Goal: Navigation & Orientation: Find specific page/section

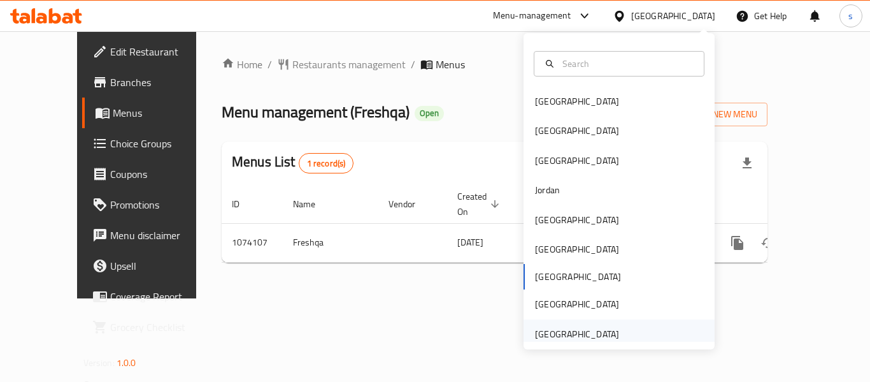
click at [552, 331] on div "[GEOGRAPHIC_DATA]" at bounding box center [577, 334] width 84 height 14
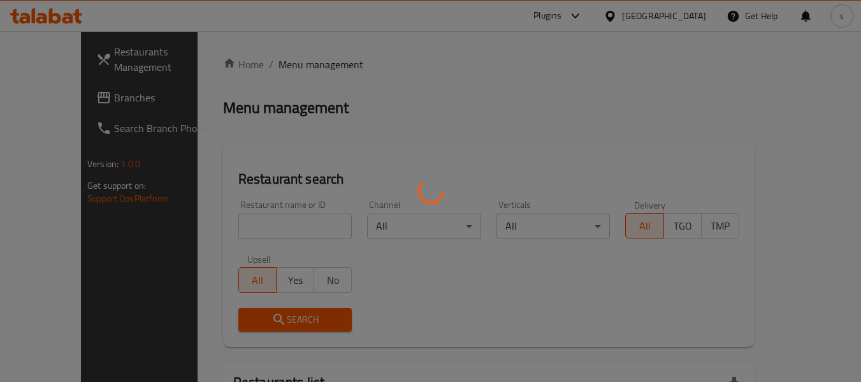
click at [82, 96] on div at bounding box center [430, 191] width 861 height 382
click at [85, 93] on div at bounding box center [430, 191] width 861 height 382
click at [88, 99] on div at bounding box center [430, 191] width 861 height 382
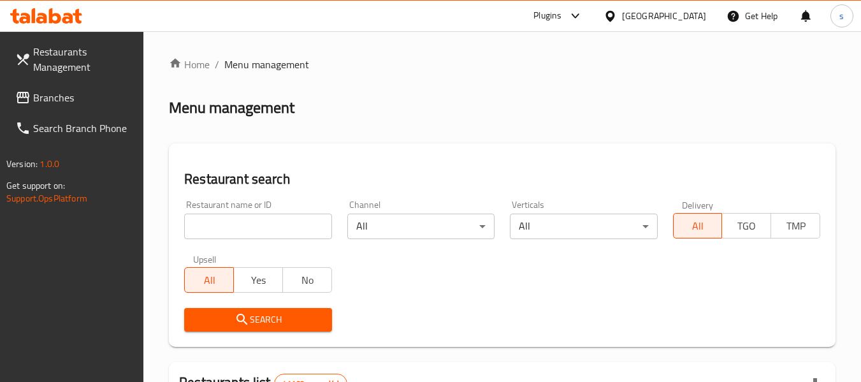
click at [31, 97] on span at bounding box center [24, 97] width 18 height 15
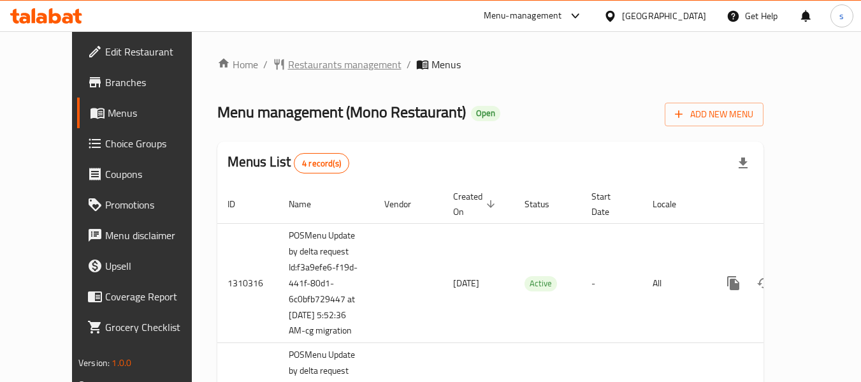
click at [326, 63] on span "Restaurants management" at bounding box center [344, 64] width 113 height 15
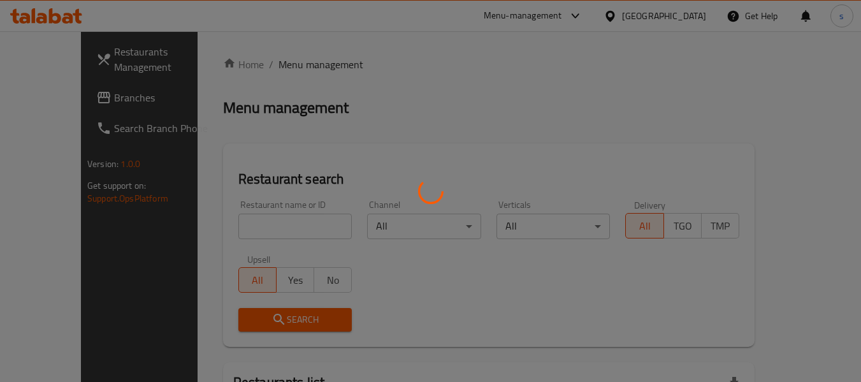
click at [51, 104] on div at bounding box center [430, 191] width 861 height 382
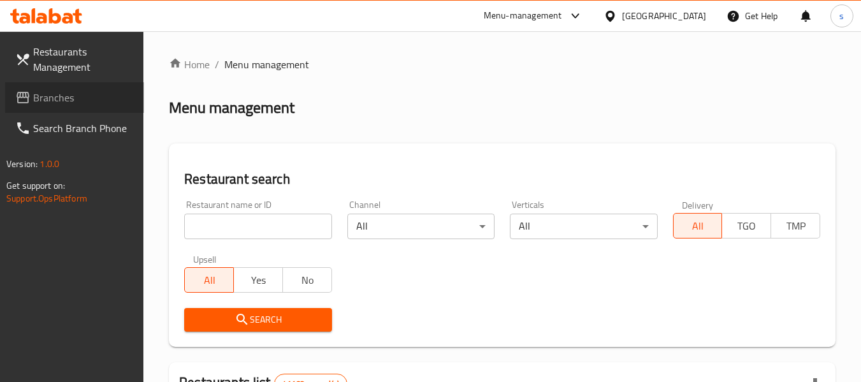
click at [56, 102] on span "Branches" at bounding box center [83, 97] width 101 height 15
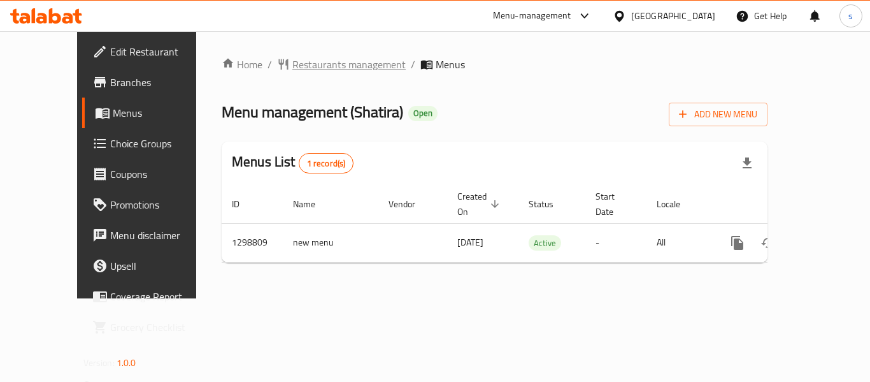
click at [317, 62] on span "Restaurants management" at bounding box center [348, 64] width 113 height 15
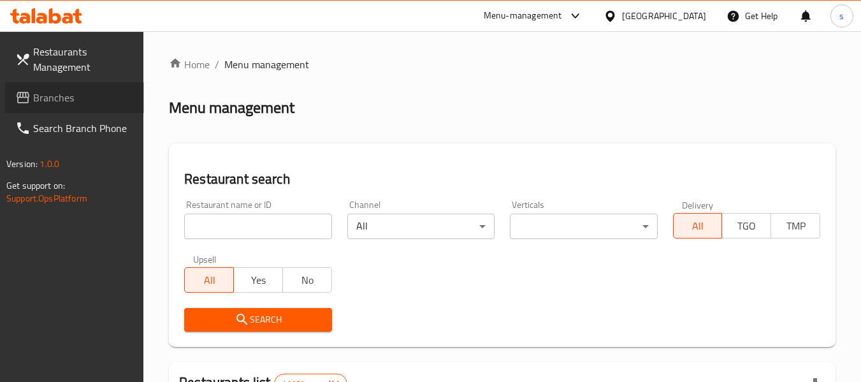
click at [96, 97] on span "Branches" at bounding box center [83, 97] width 101 height 15
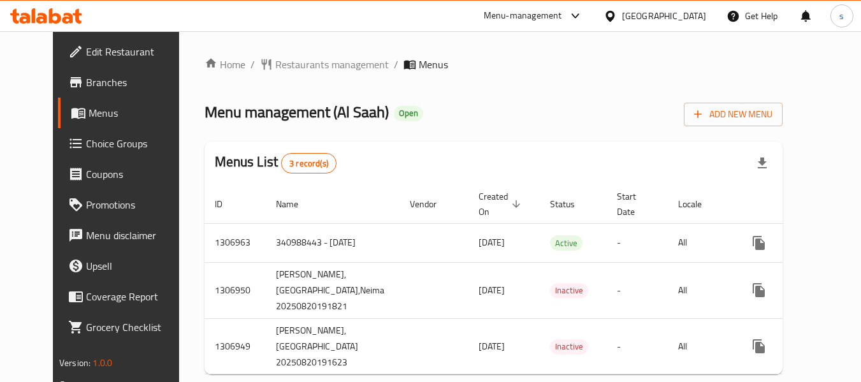
click at [654, 16] on div "[GEOGRAPHIC_DATA]" at bounding box center [664, 16] width 84 height 14
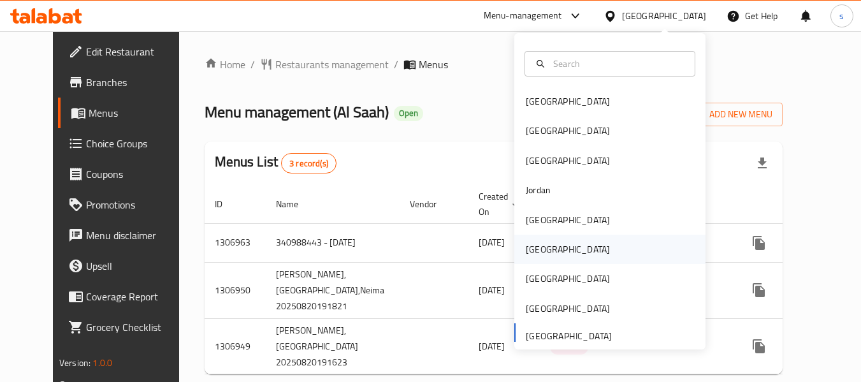
click at [549, 243] on div "Oman" at bounding box center [567, 248] width 104 height 29
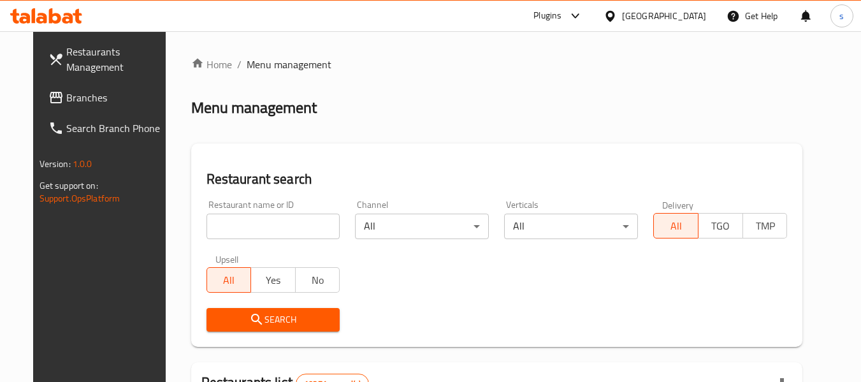
click at [106, 99] on span "Branches" at bounding box center [116, 97] width 101 height 15
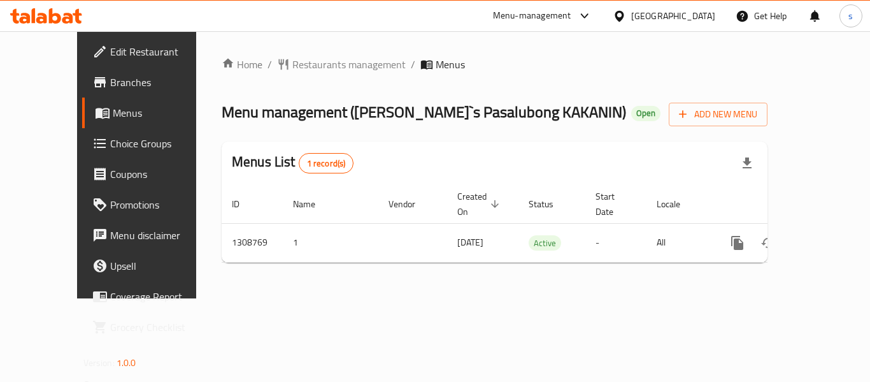
click at [626, 19] on icon at bounding box center [619, 16] width 13 height 13
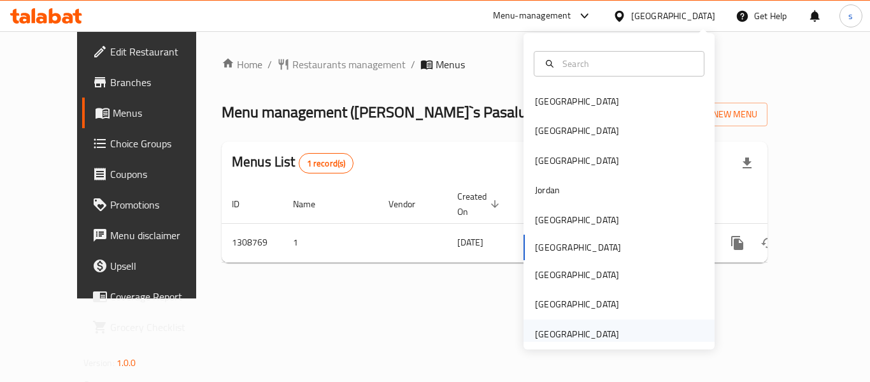
click at [585, 340] on div "United Arab Emirates" at bounding box center [577, 334] width 84 height 14
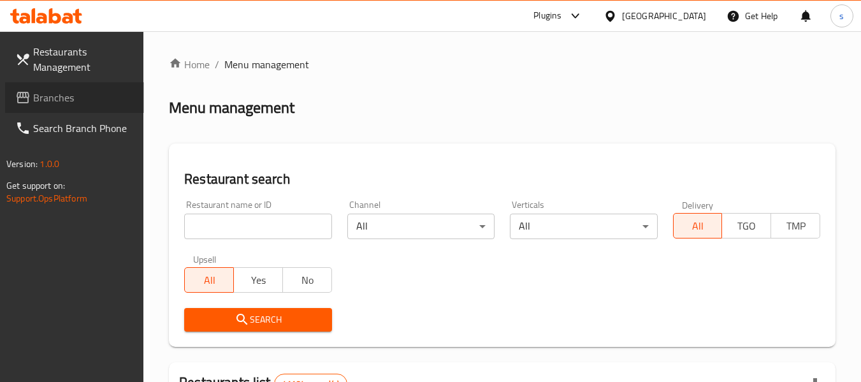
click at [66, 93] on span "Branches" at bounding box center [83, 97] width 101 height 15
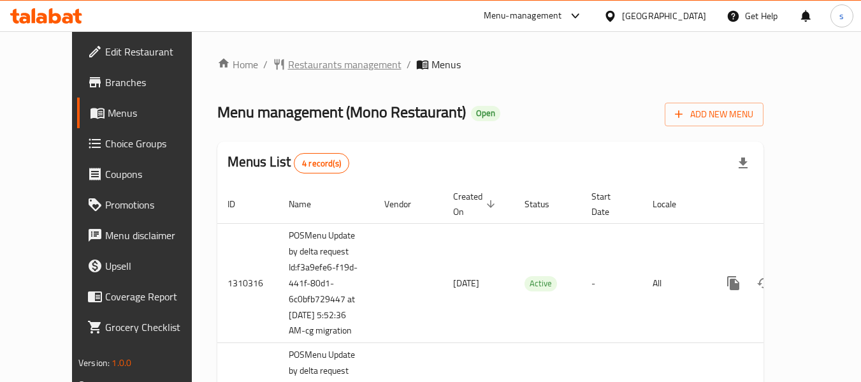
click at [310, 64] on span "Restaurants management" at bounding box center [344, 64] width 113 height 15
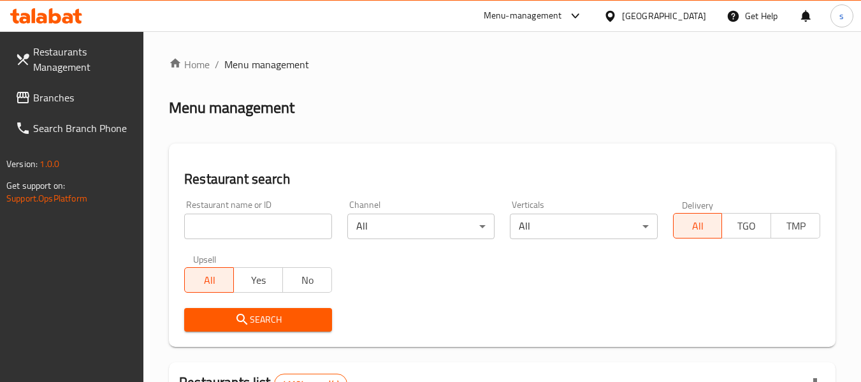
click at [242, 226] on input "search" at bounding box center [257, 225] width 147 height 25
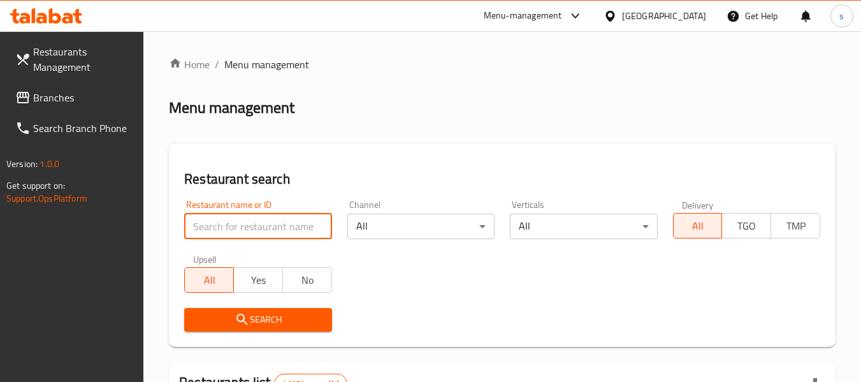
paste input "654551"
type input "654551"
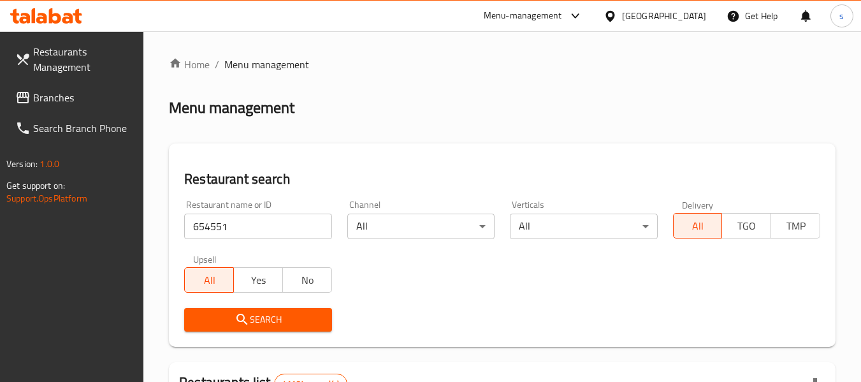
click at [261, 318] on span "Search" at bounding box center [257, 320] width 127 height 16
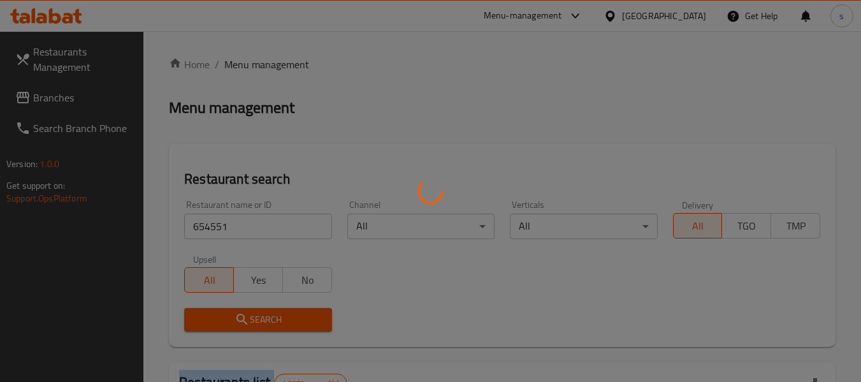
click at [261, 318] on div at bounding box center [430, 191] width 861 height 382
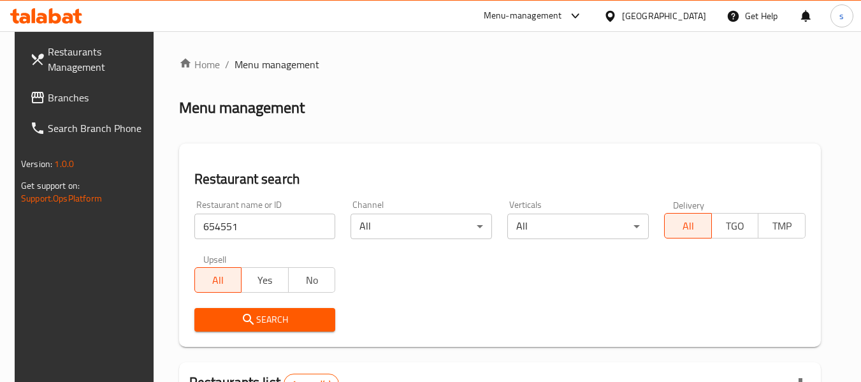
click at [668, 8] on div "United Arab Emirates" at bounding box center [654, 16] width 123 height 31
click at [668, 15] on div "United Arab Emirates" at bounding box center [664, 16] width 84 height 14
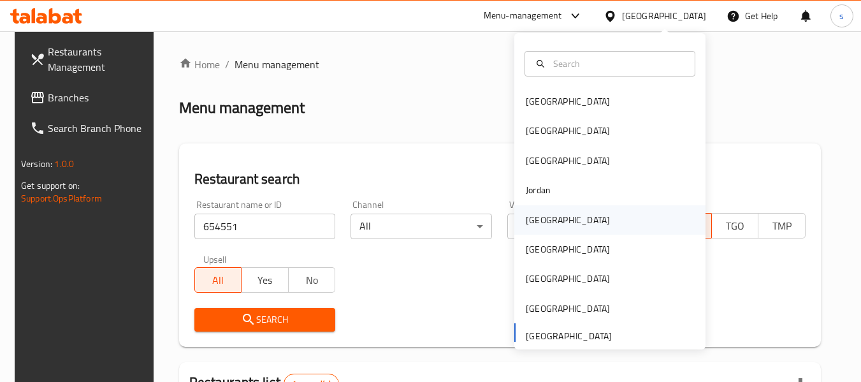
click at [531, 217] on div "[GEOGRAPHIC_DATA]" at bounding box center [568, 220] width 84 height 14
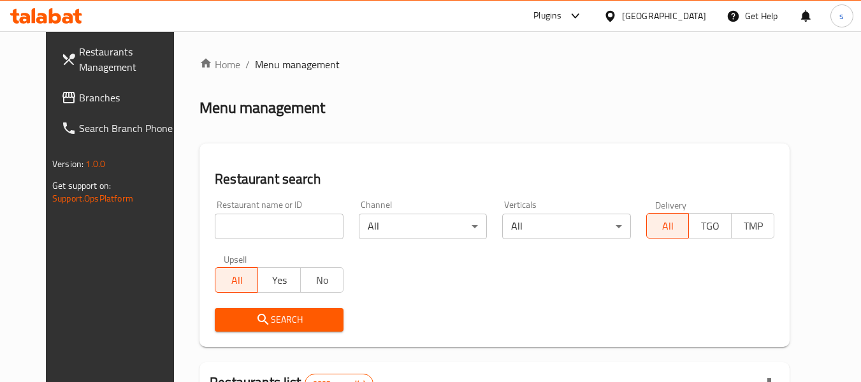
click at [76, 108] on link "Branches" at bounding box center [120, 97] width 139 height 31
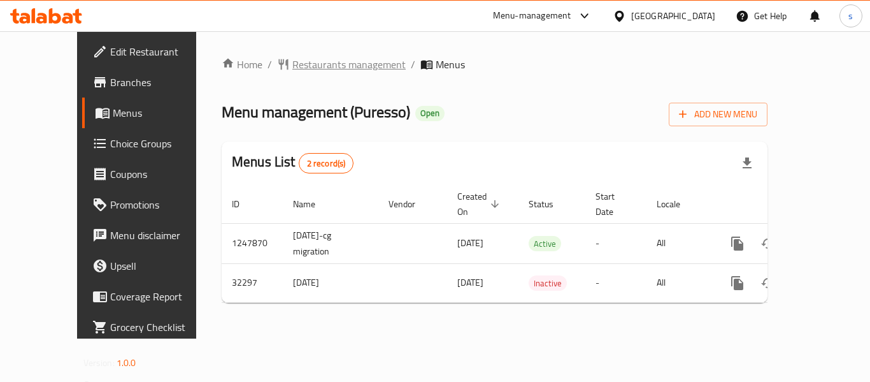
click at [328, 67] on span "Restaurants management" at bounding box center [348, 64] width 113 height 15
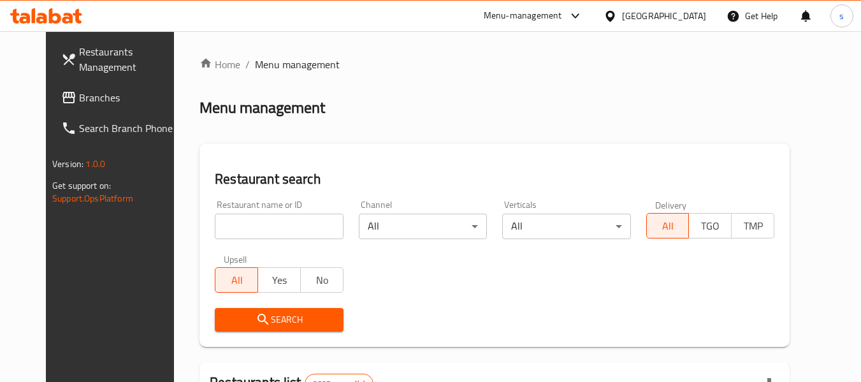
click at [79, 100] on span "Branches" at bounding box center [129, 97] width 101 height 15
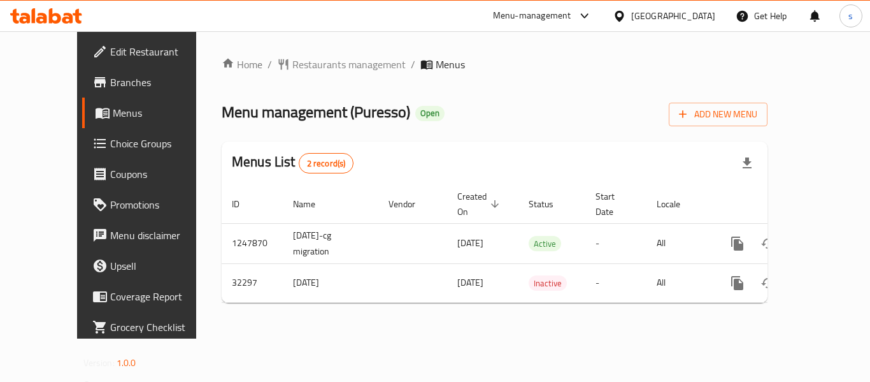
click at [699, 16] on div "Kuwait" at bounding box center [673, 16] width 84 height 14
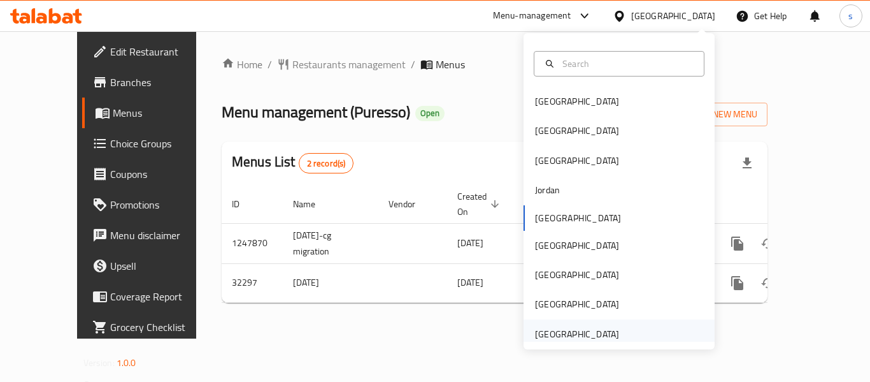
click at [612, 334] on div "[GEOGRAPHIC_DATA]" at bounding box center [577, 333] width 104 height 29
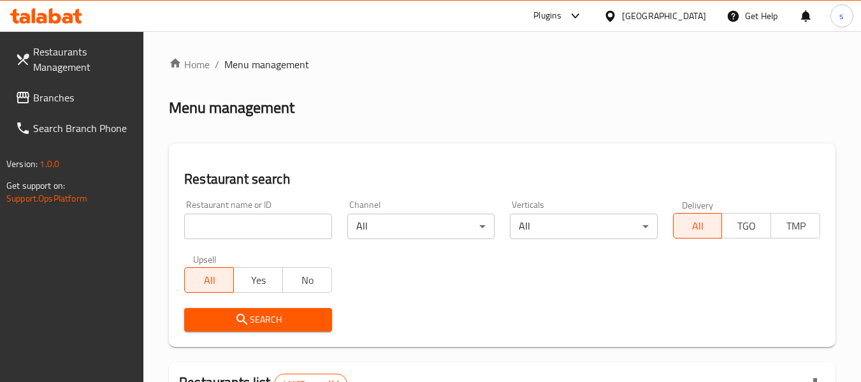
click at [64, 102] on span "Branches" at bounding box center [83, 97] width 101 height 15
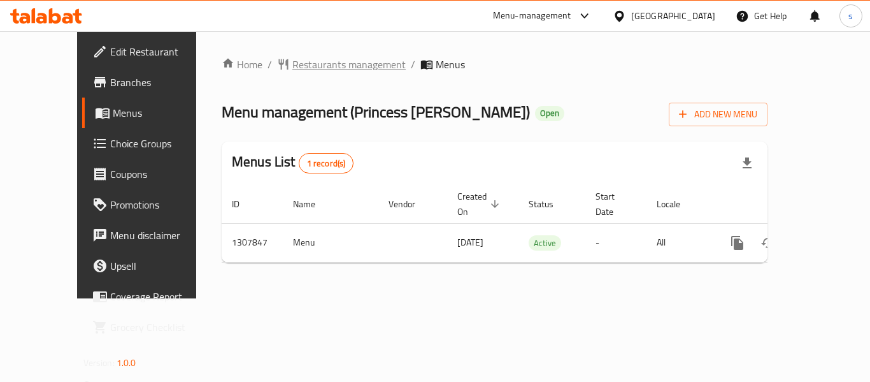
click at [292, 63] on span "Restaurants management" at bounding box center [348, 64] width 113 height 15
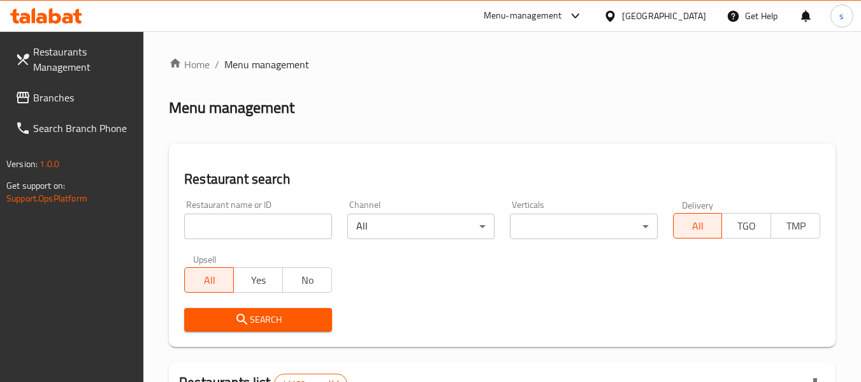
click at [71, 100] on span "Branches" at bounding box center [83, 97] width 101 height 15
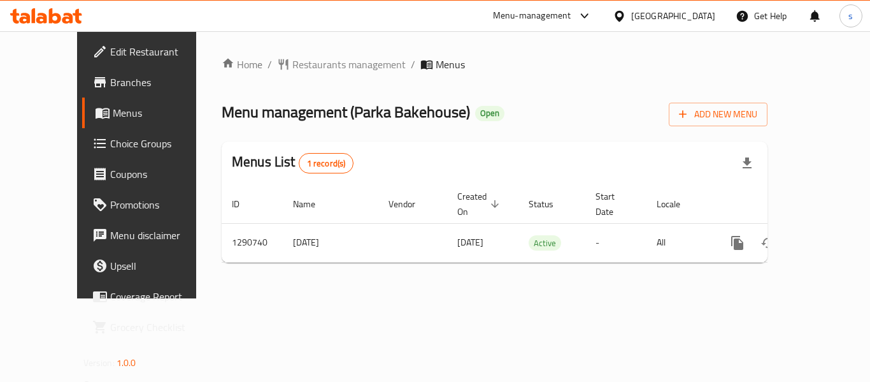
click at [643, 15] on div "[GEOGRAPHIC_DATA]" at bounding box center [673, 16] width 84 height 14
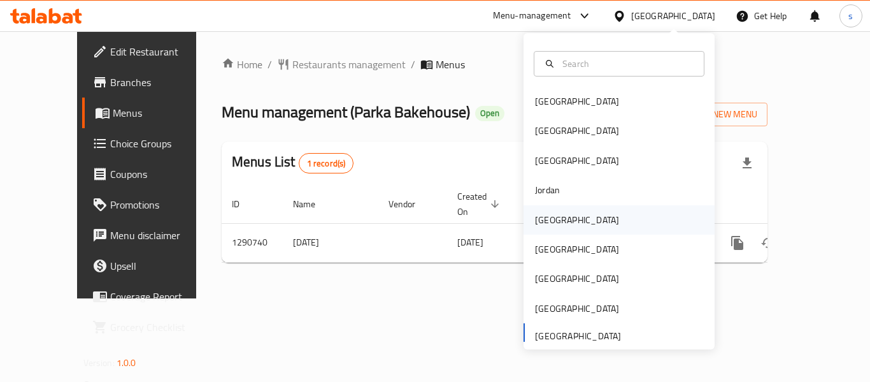
click at [564, 219] on div "Kuwait" at bounding box center [619, 219] width 191 height 29
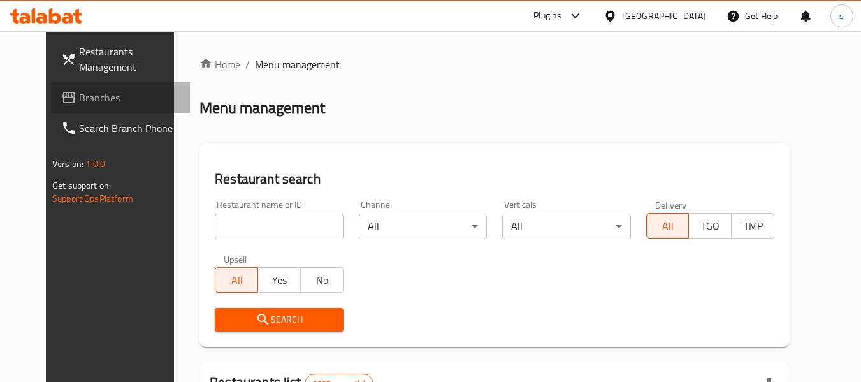
click at [79, 97] on span "Branches" at bounding box center [129, 97] width 101 height 15
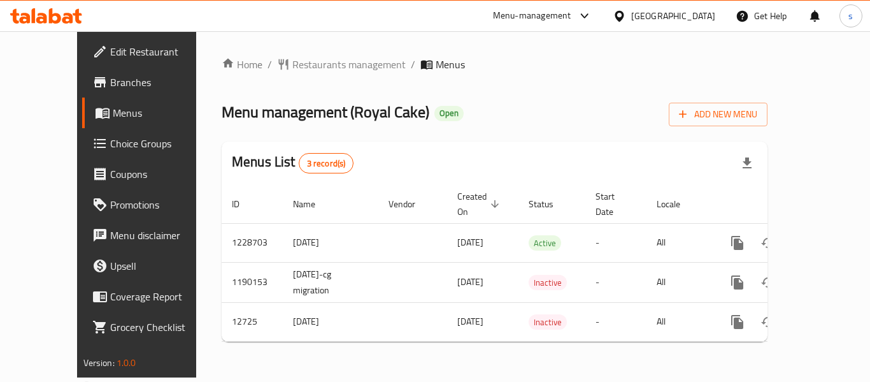
click at [693, 13] on div "[GEOGRAPHIC_DATA]" at bounding box center [673, 16] width 84 height 14
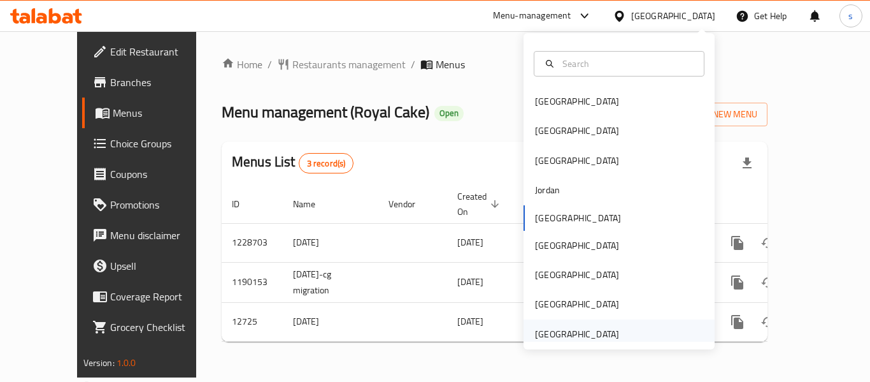
click at [587, 327] on div "[GEOGRAPHIC_DATA]" at bounding box center [577, 334] width 84 height 14
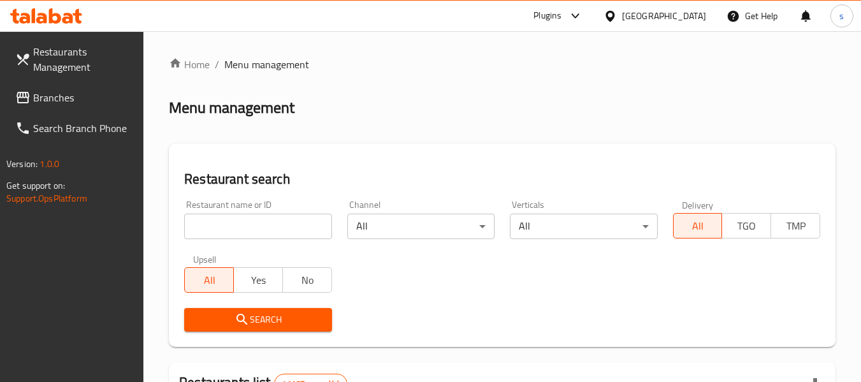
click at [86, 104] on span "Branches" at bounding box center [83, 97] width 101 height 15
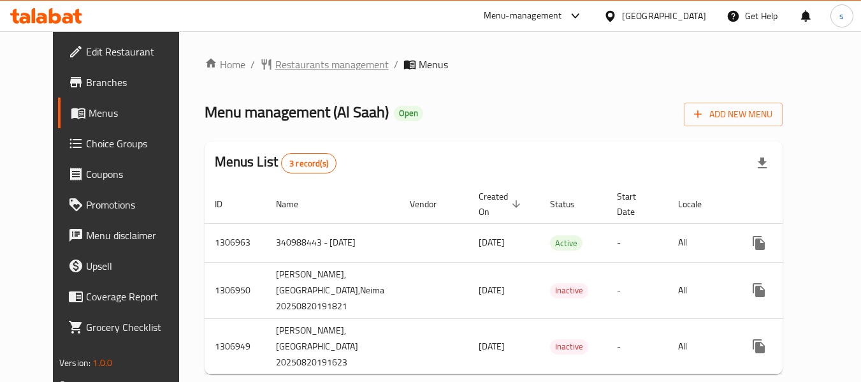
click at [328, 62] on span "Restaurants management" at bounding box center [331, 64] width 113 height 15
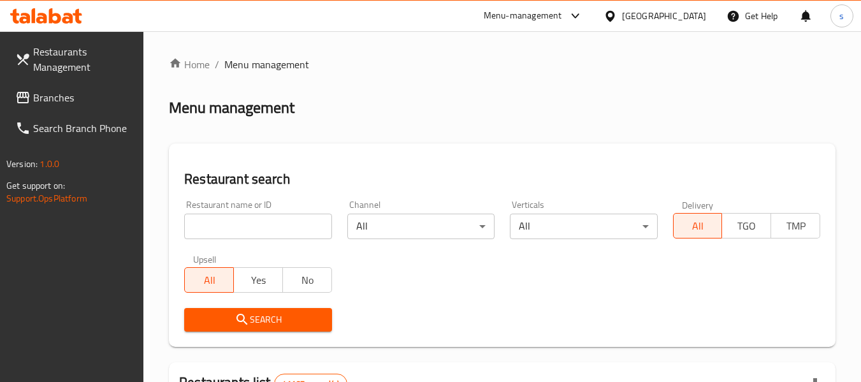
click at [80, 100] on div at bounding box center [430, 191] width 861 height 382
click at [80, 100] on span "Branches" at bounding box center [83, 97] width 101 height 15
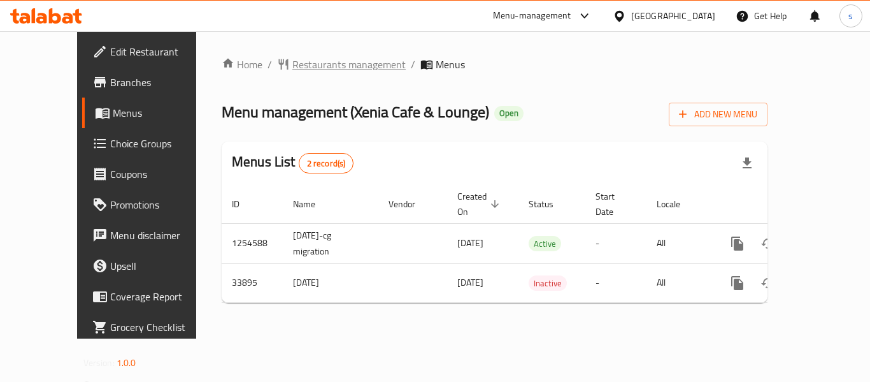
click at [307, 59] on span "Restaurants management" at bounding box center [348, 64] width 113 height 15
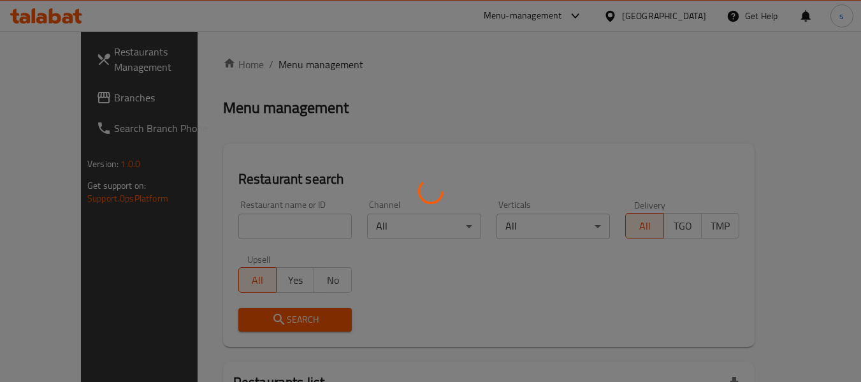
click at [74, 103] on div at bounding box center [430, 191] width 861 height 382
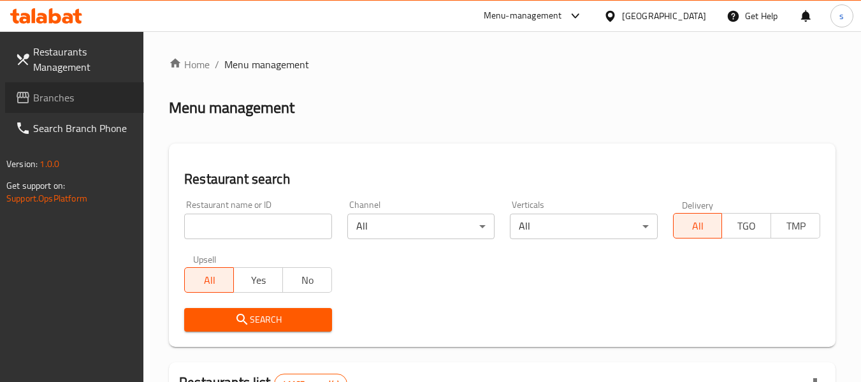
click at [76, 100] on span "Branches" at bounding box center [83, 97] width 101 height 15
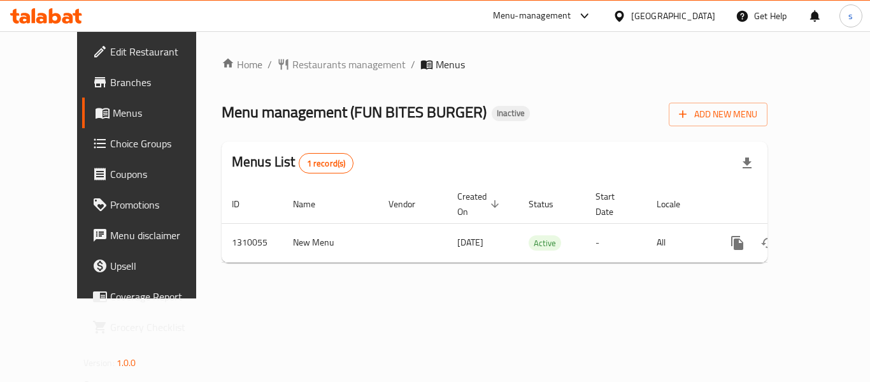
click at [705, 18] on div "[GEOGRAPHIC_DATA]" at bounding box center [673, 16] width 84 height 14
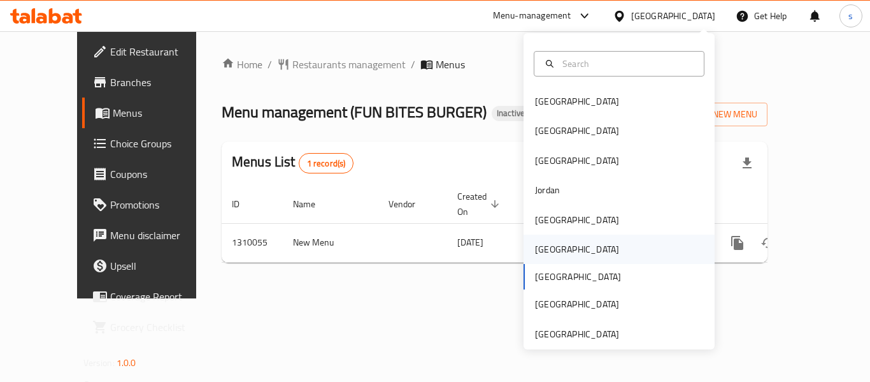
click at [592, 257] on div "[GEOGRAPHIC_DATA]" at bounding box center [619, 248] width 191 height 29
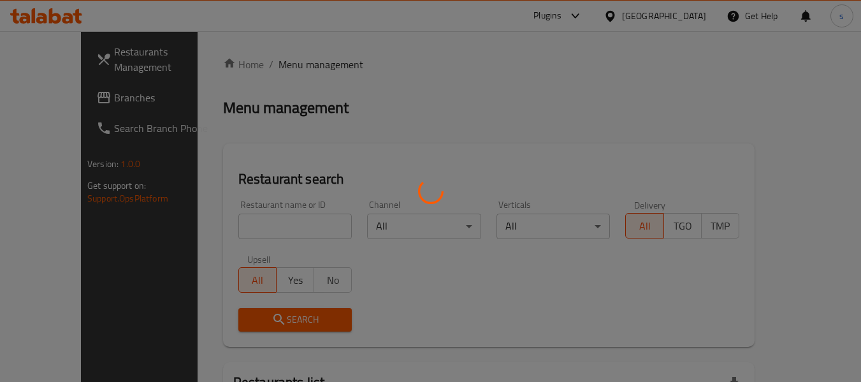
click at [64, 98] on div at bounding box center [430, 191] width 861 height 382
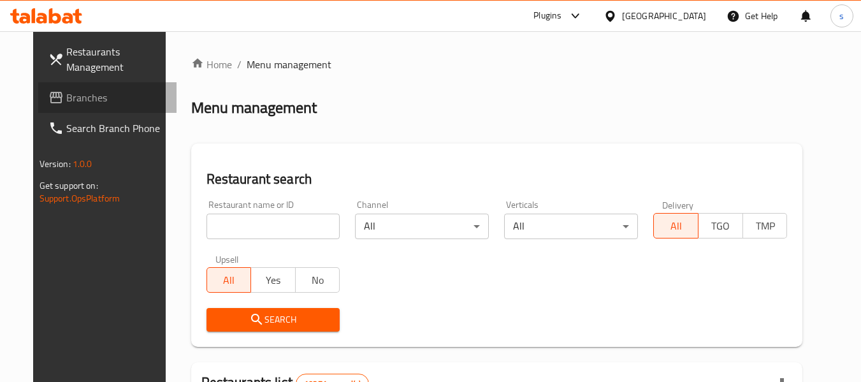
click at [66, 99] on span "Branches" at bounding box center [116, 97] width 101 height 15
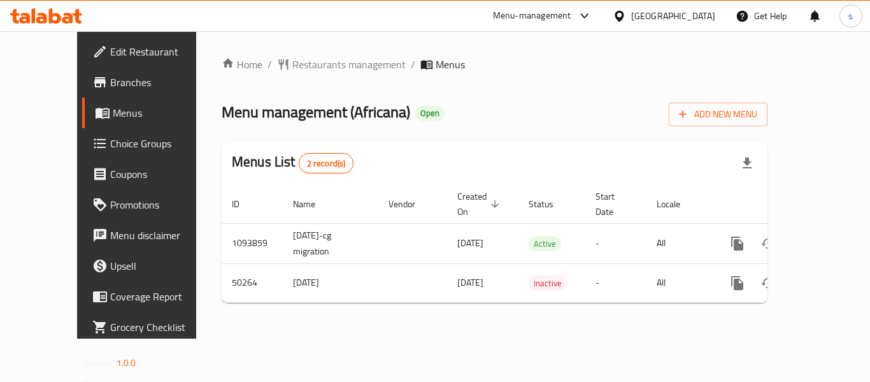
click at [706, 18] on div "[GEOGRAPHIC_DATA]" at bounding box center [673, 16] width 84 height 14
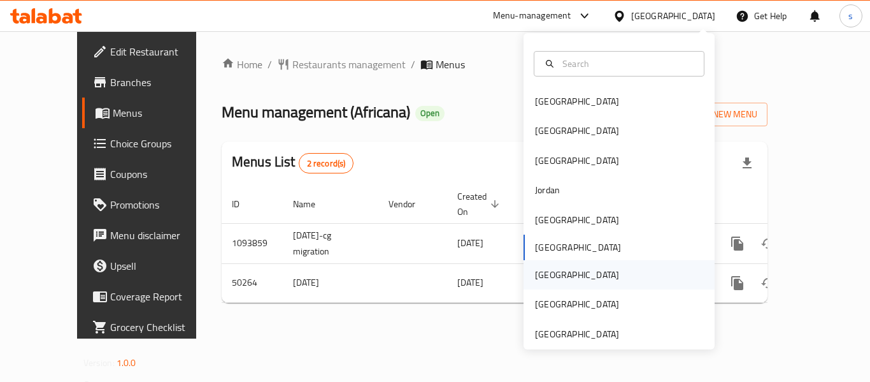
click at [562, 280] on div "[GEOGRAPHIC_DATA]" at bounding box center [619, 274] width 191 height 29
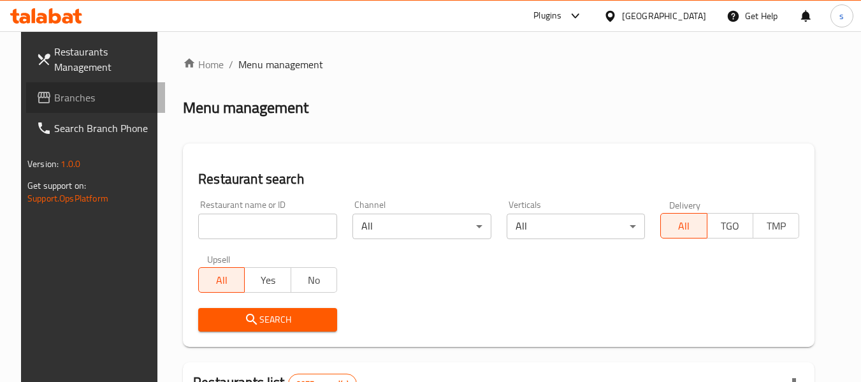
click at [93, 99] on span "Branches" at bounding box center [104, 97] width 101 height 15
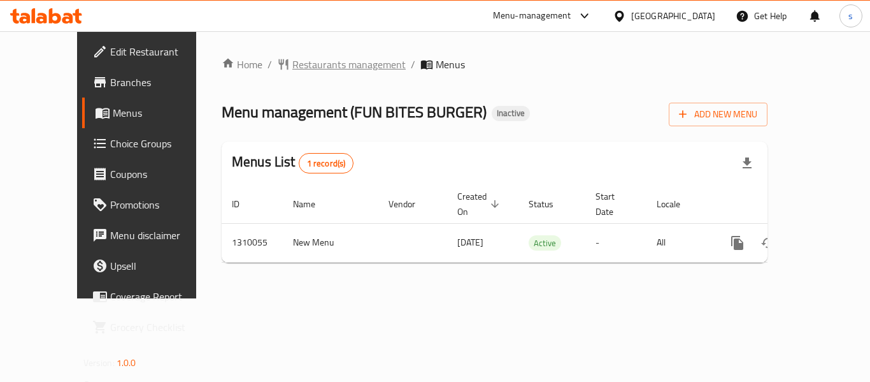
click at [292, 57] on span "Restaurants management" at bounding box center [348, 64] width 113 height 15
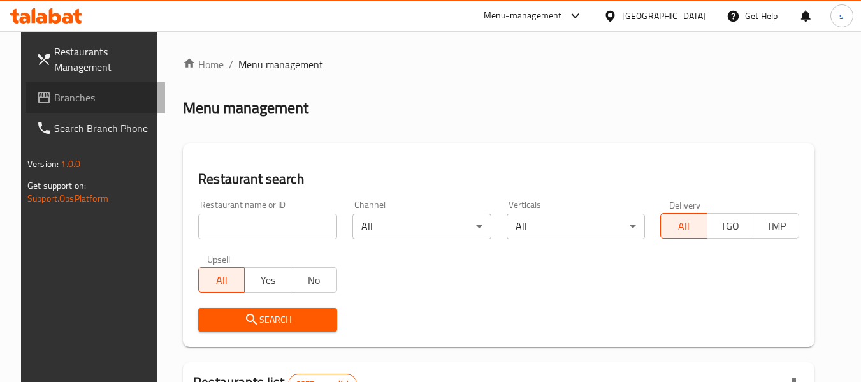
click at [61, 91] on span "Branches" at bounding box center [104, 97] width 101 height 15
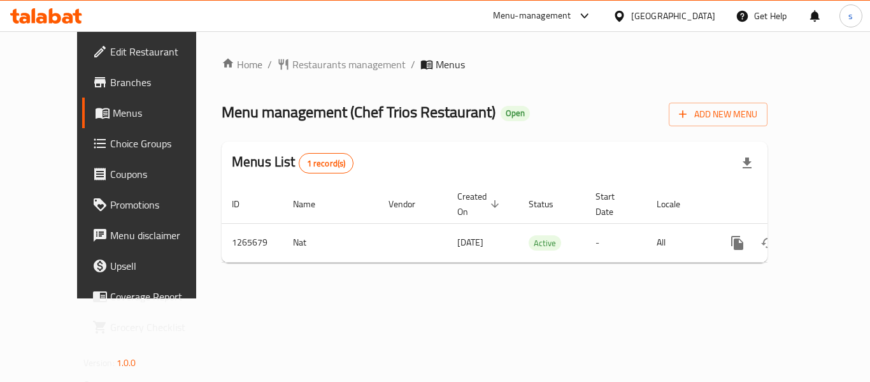
click at [695, 15] on div "[GEOGRAPHIC_DATA]" at bounding box center [673, 16] width 84 height 14
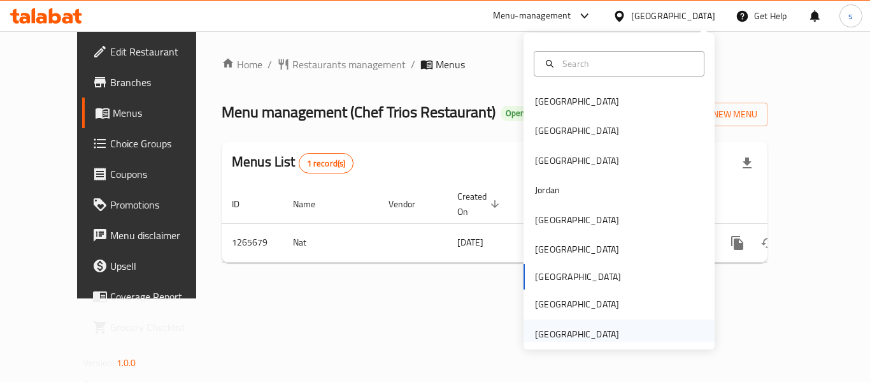
click at [582, 332] on div "[GEOGRAPHIC_DATA]" at bounding box center [577, 334] width 84 height 14
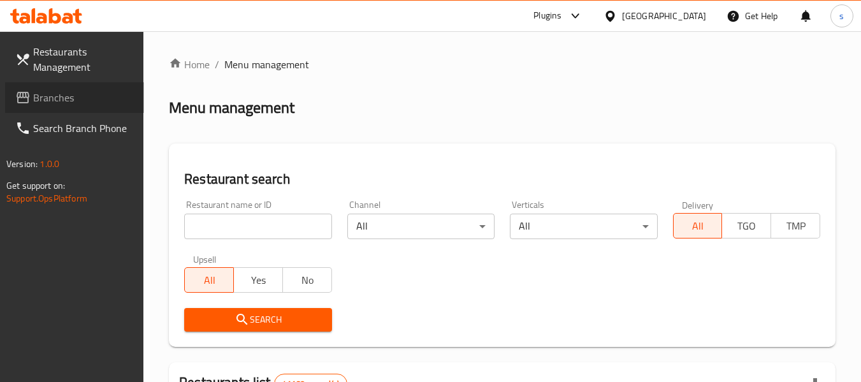
click at [57, 103] on span "Branches" at bounding box center [83, 97] width 101 height 15
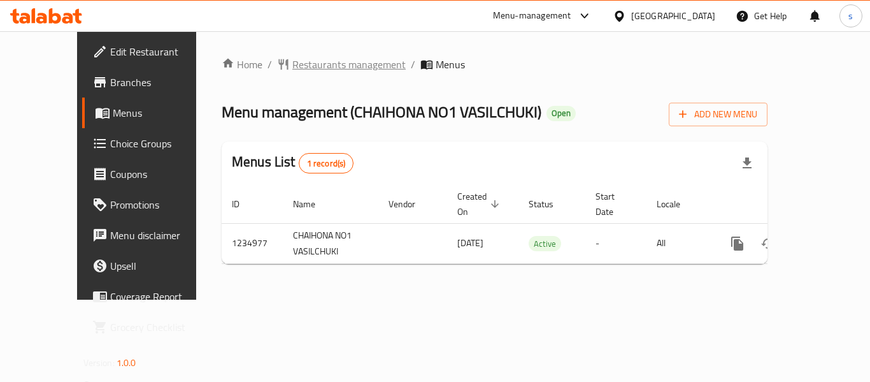
click at [292, 66] on span "Restaurants management" at bounding box center [348, 64] width 113 height 15
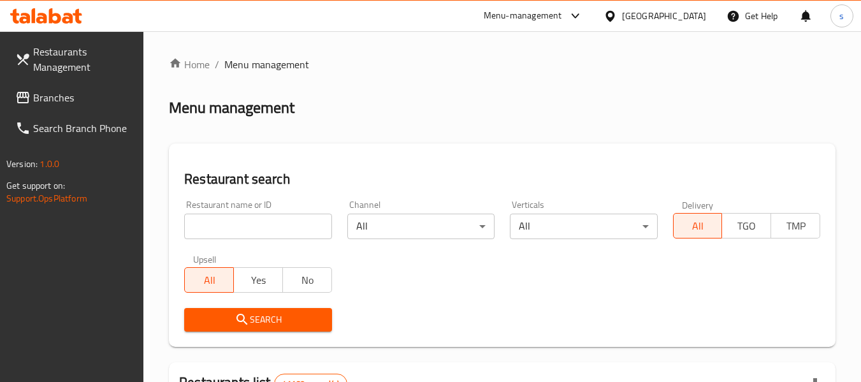
click at [76, 103] on span "Branches" at bounding box center [83, 97] width 101 height 15
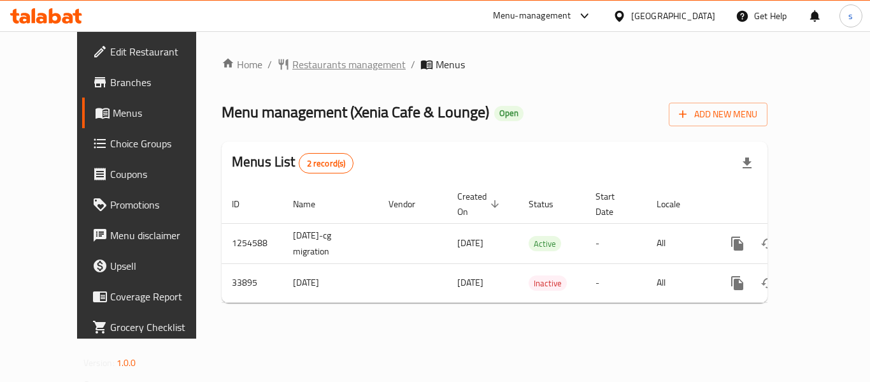
click at [302, 65] on span "Restaurants management" at bounding box center [348, 64] width 113 height 15
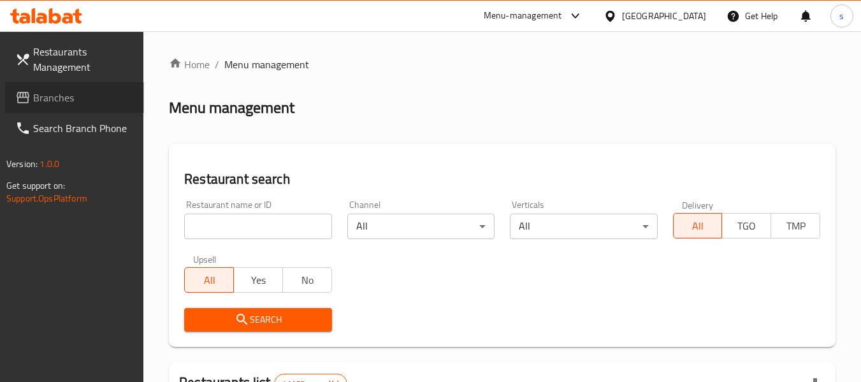
click at [62, 96] on span "Branches" at bounding box center [83, 97] width 101 height 15
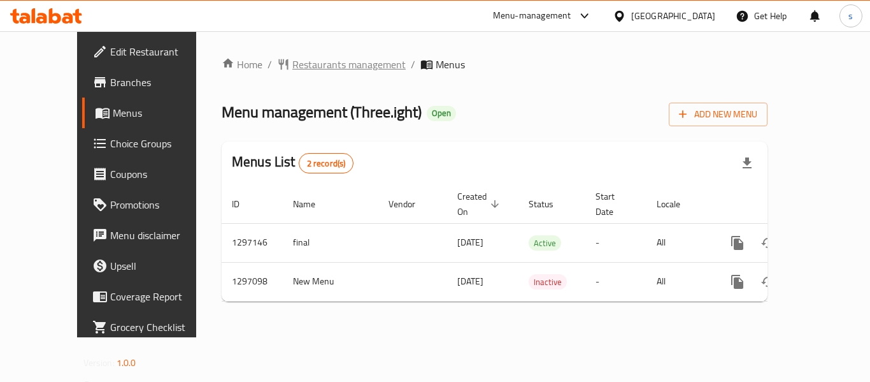
click at [297, 71] on span "Restaurants management" at bounding box center [348, 64] width 113 height 15
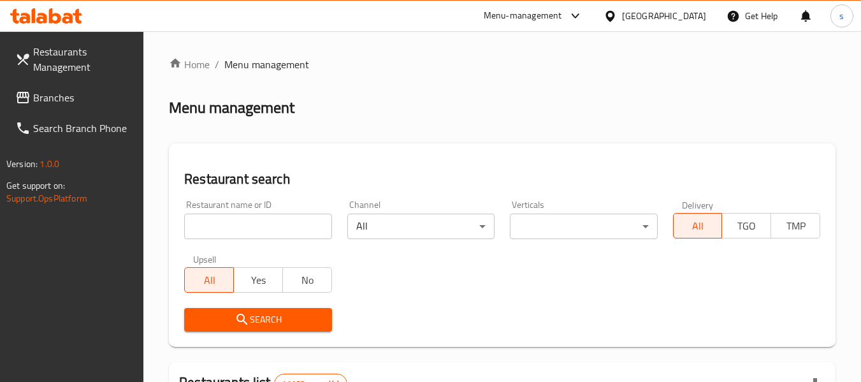
click at [75, 104] on div at bounding box center [430, 191] width 861 height 382
click at [75, 104] on span "Branches" at bounding box center [83, 97] width 101 height 15
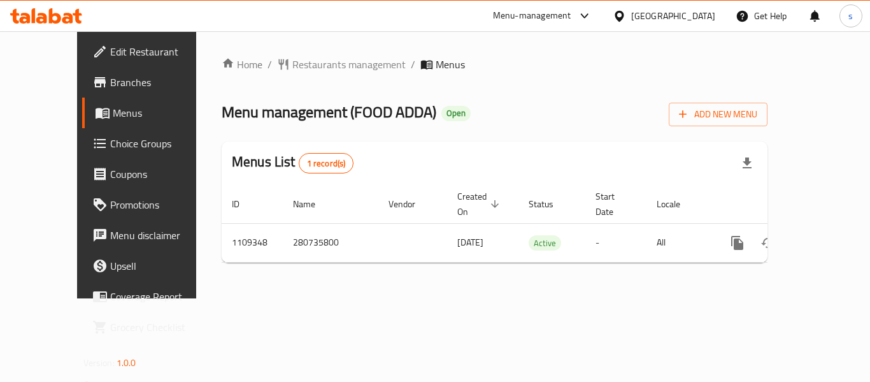
click at [671, 15] on div "[GEOGRAPHIC_DATA]" at bounding box center [673, 16] width 84 height 14
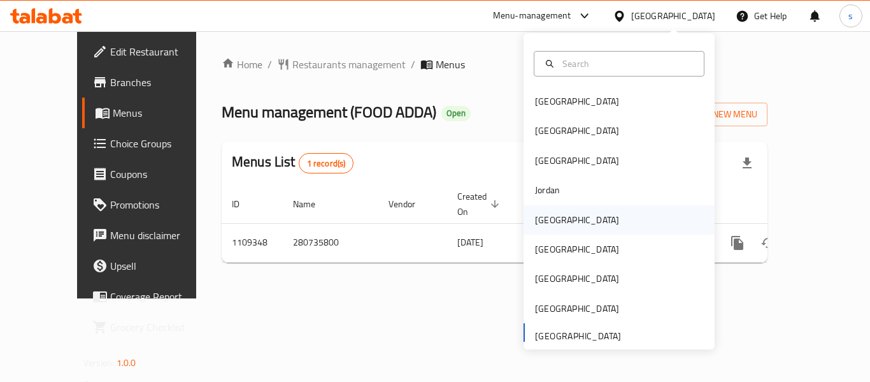
click at [556, 220] on div "Kuwait" at bounding box center [577, 219] width 104 height 29
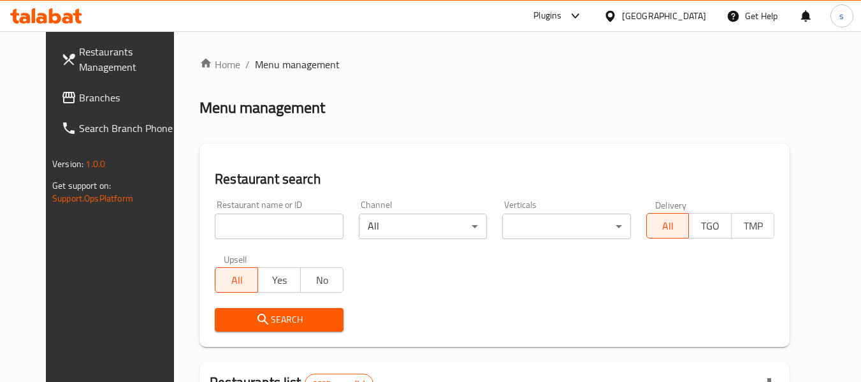
click at [79, 103] on span "Branches" at bounding box center [129, 97] width 101 height 15
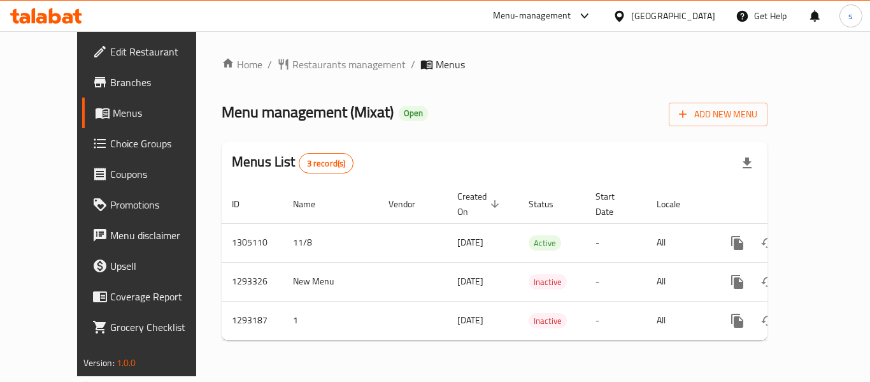
click at [686, 5] on div "[GEOGRAPHIC_DATA]" at bounding box center [664, 16] width 123 height 31
click at [631, 10] on div at bounding box center [622, 16] width 18 height 14
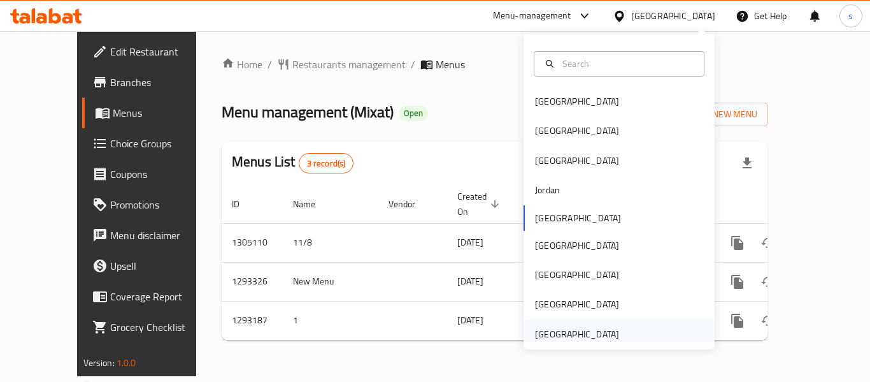
click at [536, 333] on div "[GEOGRAPHIC_DATA]" at bounding box center [577, 334] width 84 height 14
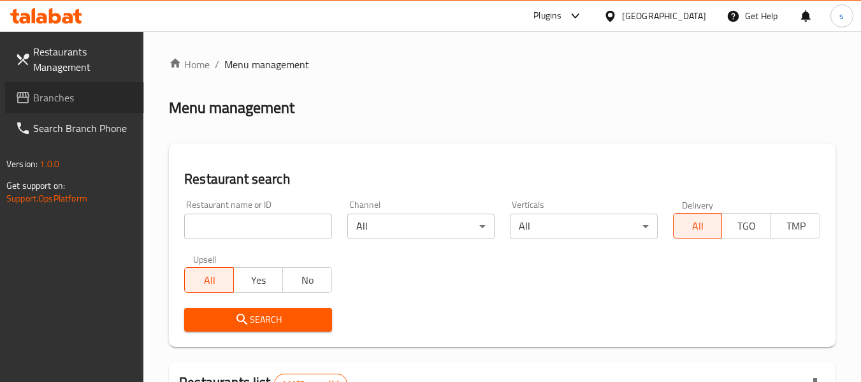
click at [42, 102] on span "Branches" at bounding box center [83, 97] width 101 height 15
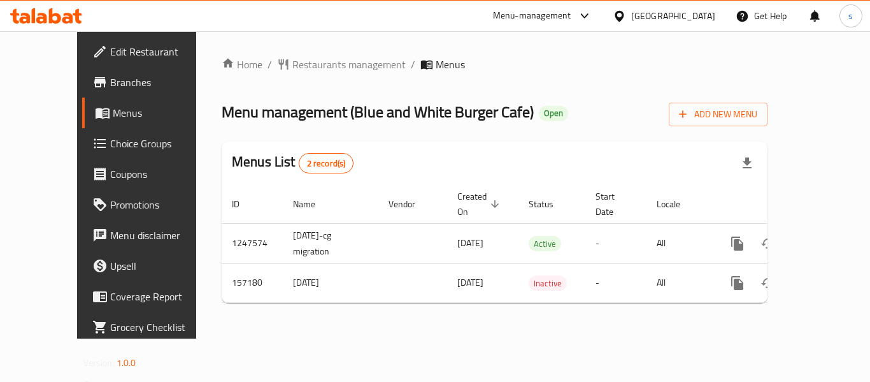
click at [675, 14] on div "[GEOGRAPHIC_DATA]" at bounding box center [673, 16] width 84 height 14
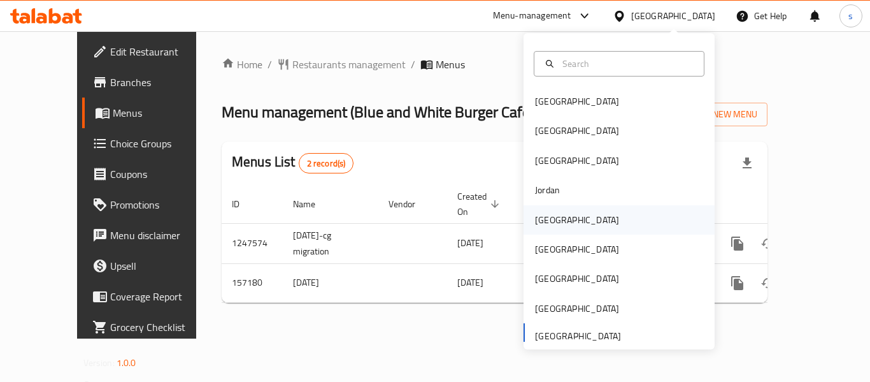
click at [567, 219] on div "[GEOGRAPHIC_DATA]" at bounding box center [619, 219] width 191 height 29
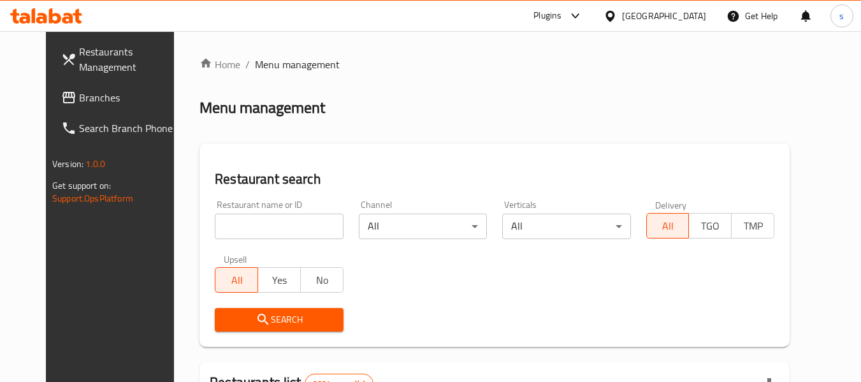
click at [66, 109] on link "Branches" at bounding box center [120, 97] width 139 height 31
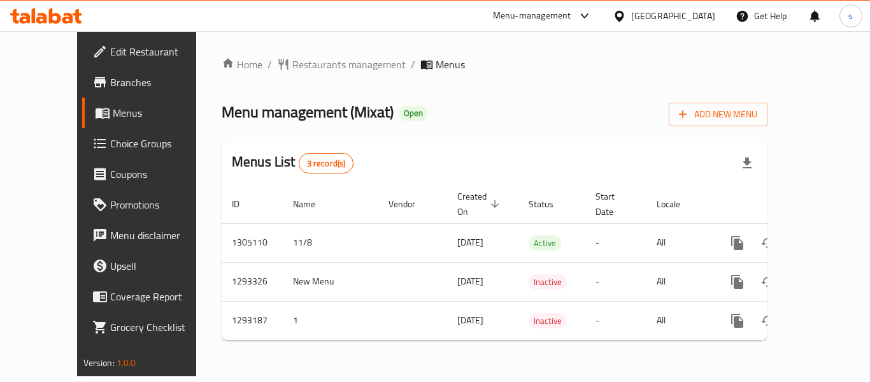
click at [689, 18] on div "Kuwait" at bounding box center [673, 16] width 84 height 14
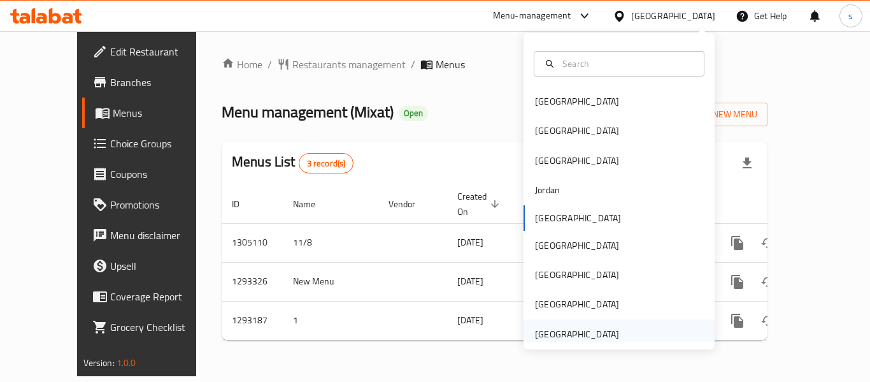
click at [545, 327] on div "[GEOGRAPHIC_DATA]" at bounding box center [577, 334] width 84 height 14
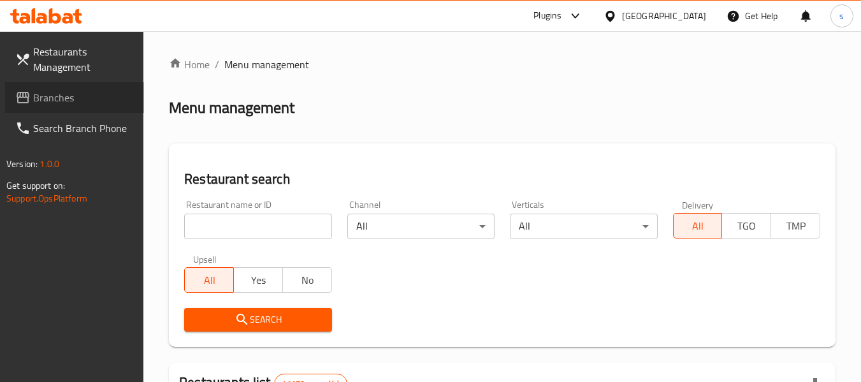
click at [61, 101] on span "Branches" at bounding box center [83, 97] width 101 height 15
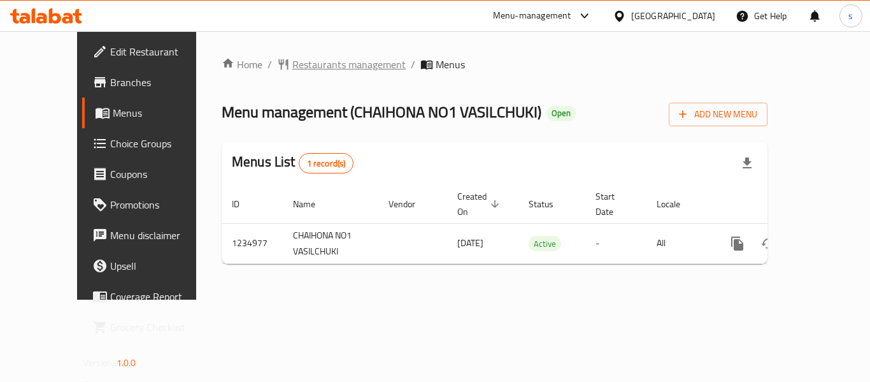
click at [294, 72] on span "Restaurants management" at bounding box center [348, 64] width 113 height 15
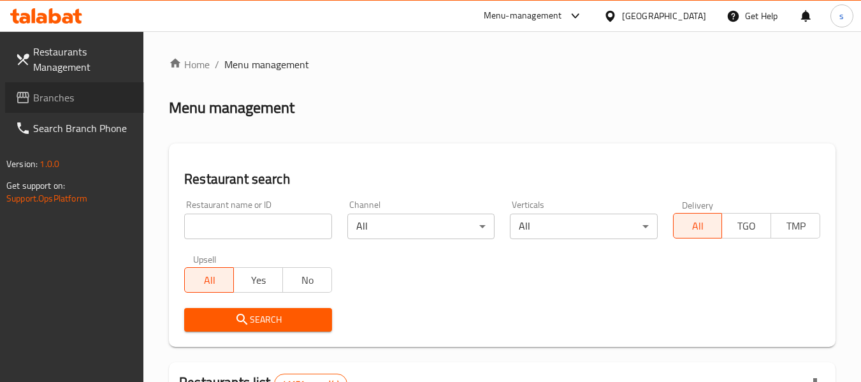
click at [85, 99] on span "Branches" at bounding box center [83, 97] width 101 height 15
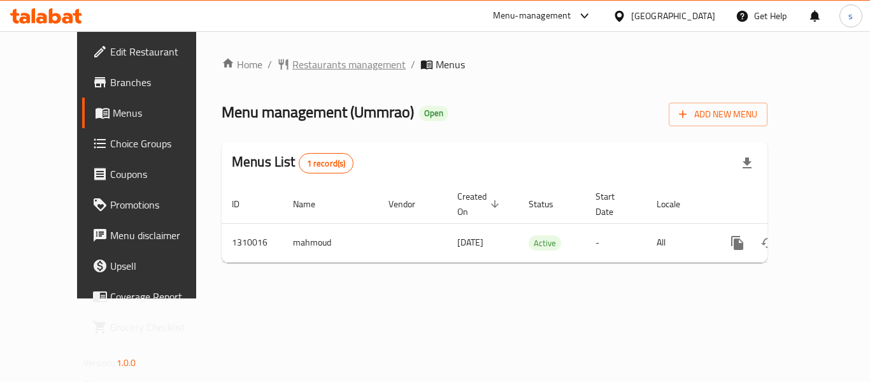
click at [296, 66] on span "Restaurants management" at bounding box center [348, 64] width 113 height 15
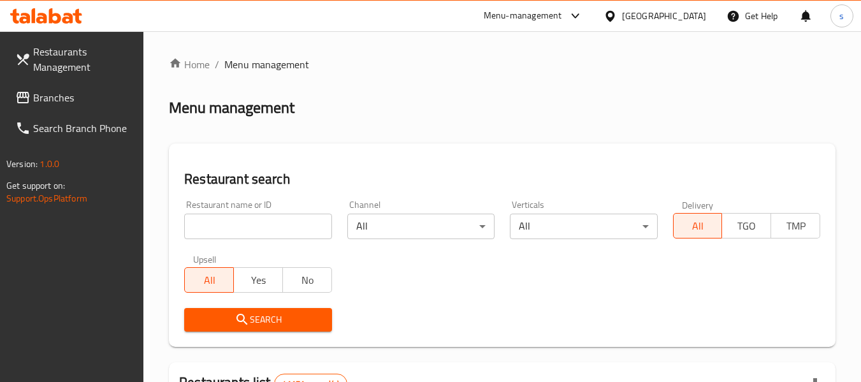
click at [84, 97] on span "Branches" at bounding box center [83, 97] width 101 height 15
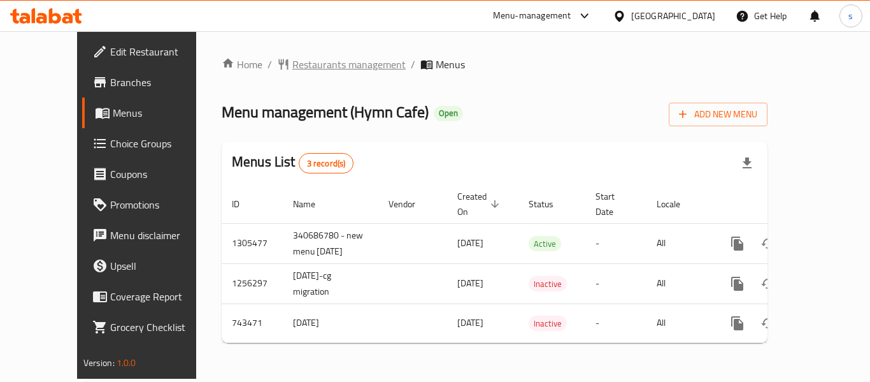
click at [292, 66] on span "Restaurants management" at bounding box center [348, 64] width 113 height 15
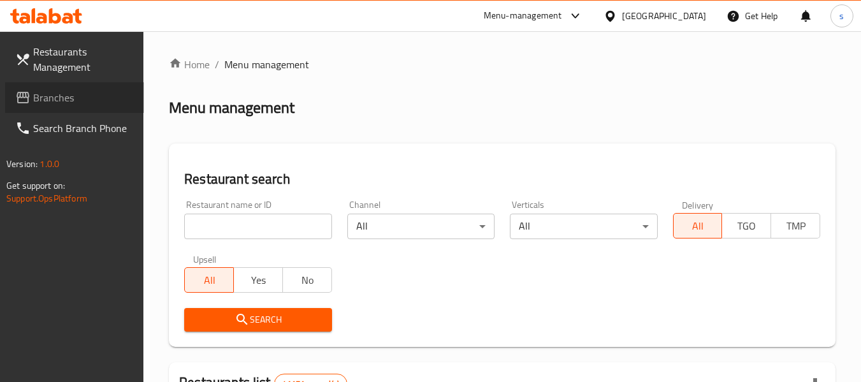
click at [33, 101] on span "Branches" at bounding box center [83, 97] width 101 height 15
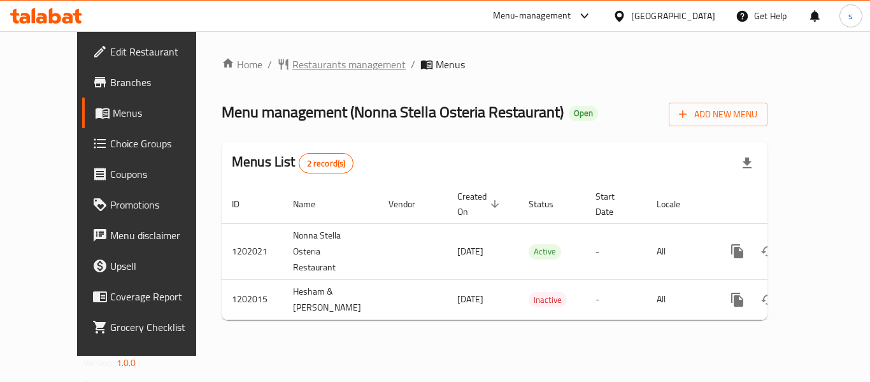
click at [292, 67] on span "Restaurants management" at bounding box center [348, 64] width 113 height 15
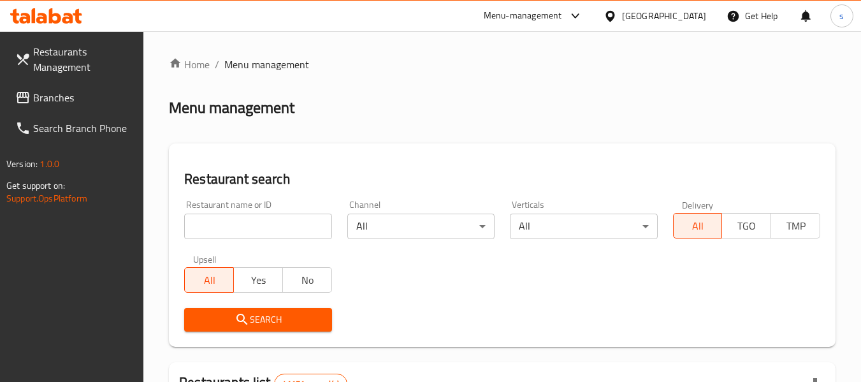
click at [70, 103] on span "Branches" at bounding box center [83, 97] width 101 height 15
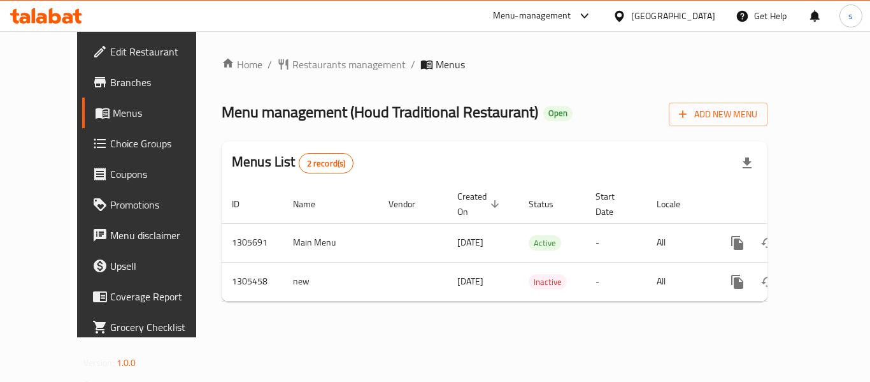
click at [651, 15] on div "[GEOGRAPHIC_DATA]" at bounding box center [673, 16] width 84 height 14
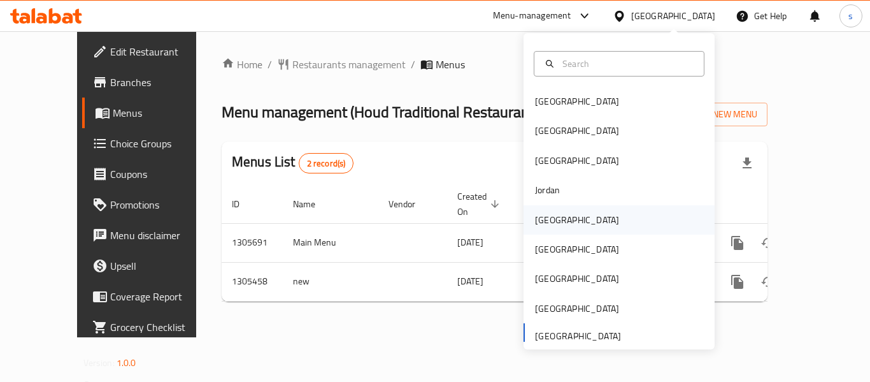
click at [554, 222] on div "[GEOGRAPHIC_DATA]" at bounding box center [577, 219] width 104 height 29
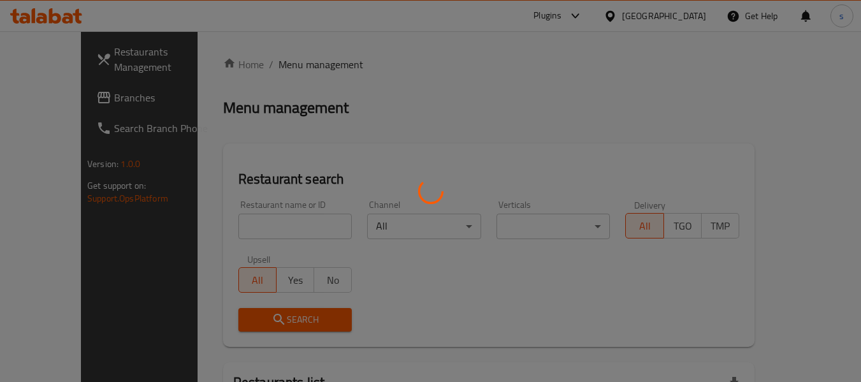
click at [70, 97] on div at bounding box center [430, 191] width 861 height 382
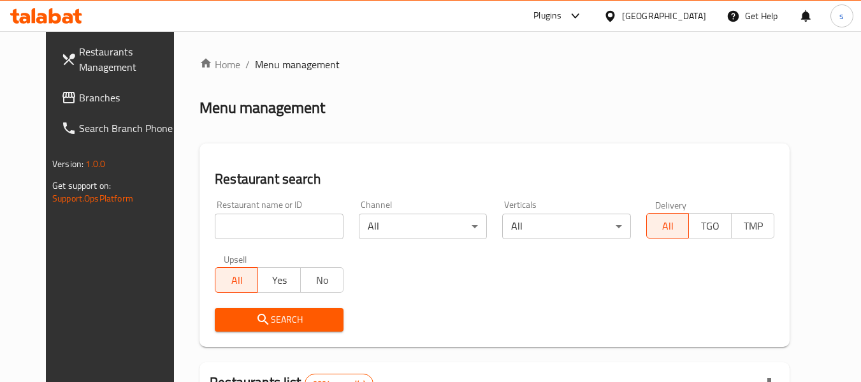
click at [79, 97] on span "Branches" at bounding box center [129, 97] width 101 height 15
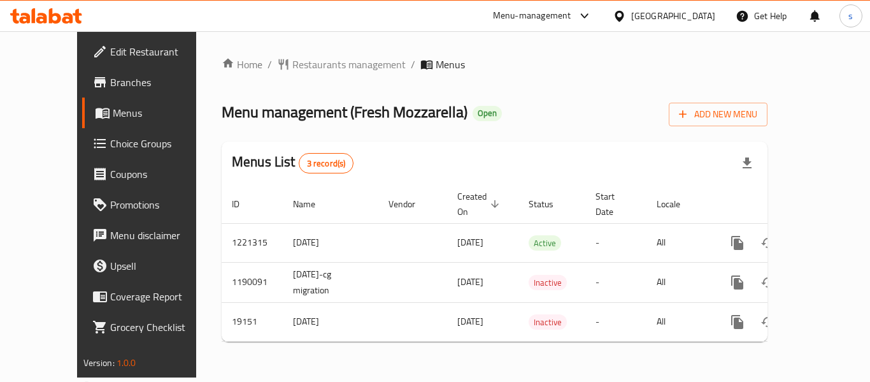
click at [697, 16] on div "[GEOGRAPHIC_DATA]" at bounding box center [673, 16] width 84 height 14
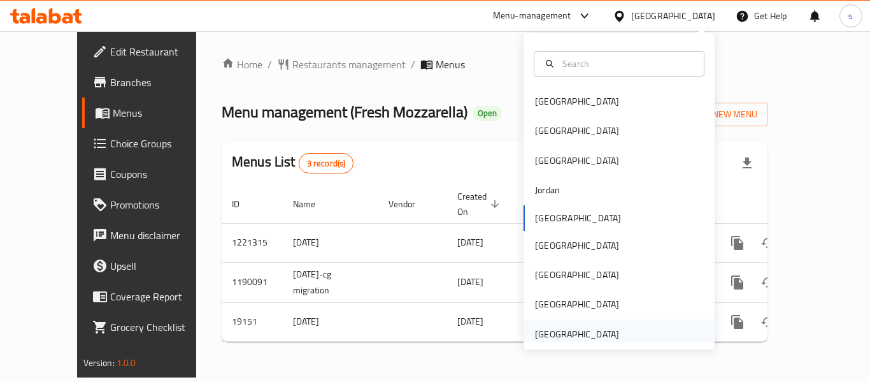
click at [565, 327] on div "[GEOGRAPHIC_DATA]" at bounding box center [577, 334] width 84 height 14
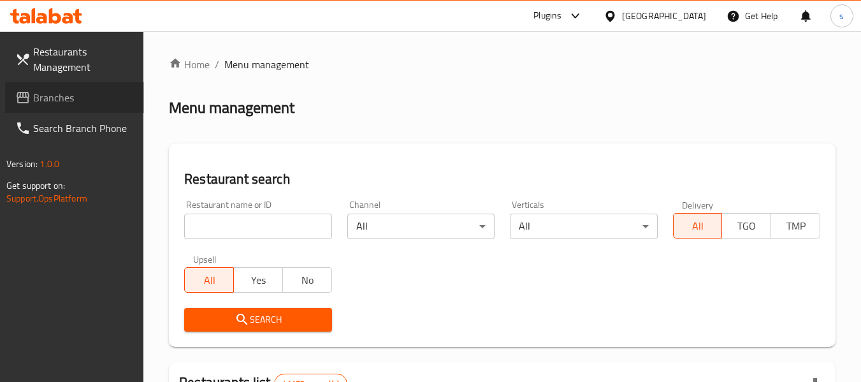
click at [49, 99] on span "Branches" at bounding box center [83, 97] width 101 height 15
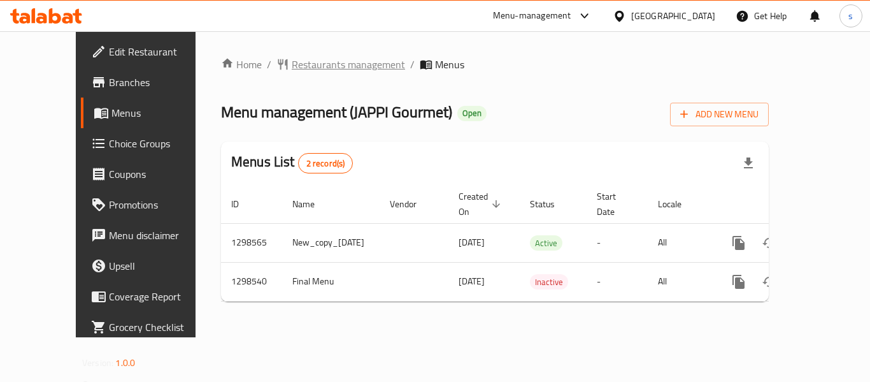
click at [292, 63] on span "Restaurants management" at bounding box center [348, 64] width 113 height 15
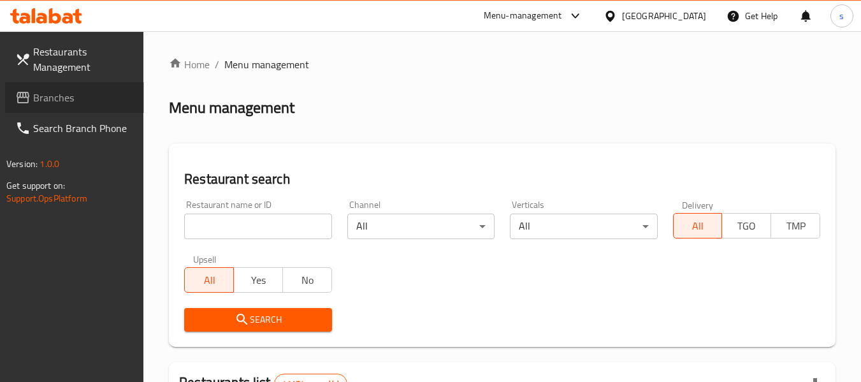
click at [96, 106] on link "Branches" at bounding box center [74, 97] width 139 height 31
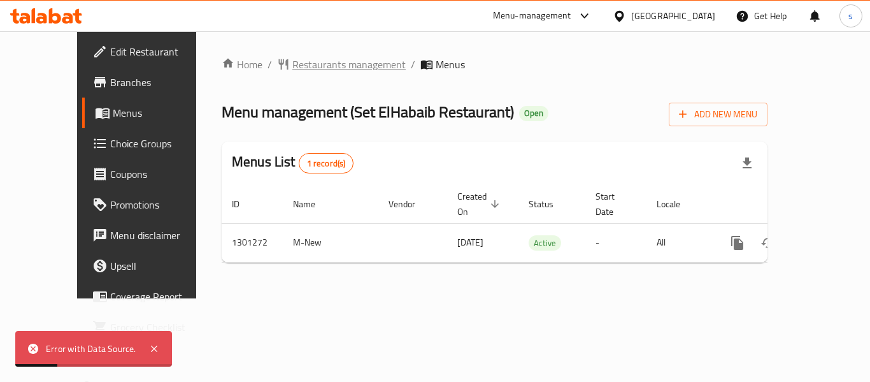
click at [292, 61] on span "Restaurants management" at bounding box center [348, 64] width 113 height 15
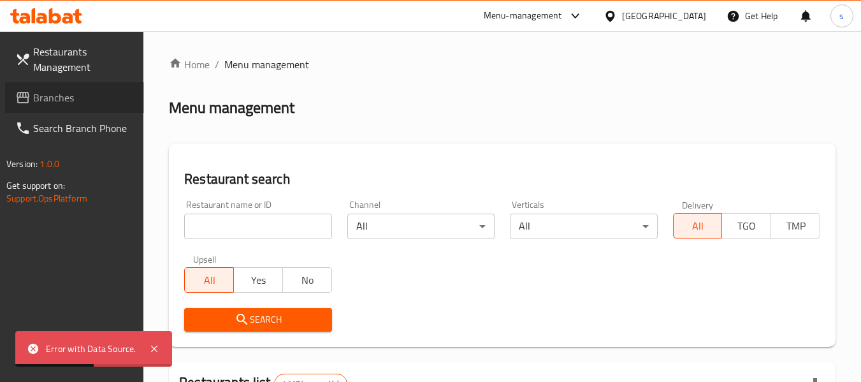
click at [70, 100] on span "Branches" at bounding box center [83, 97] width 101 height 15
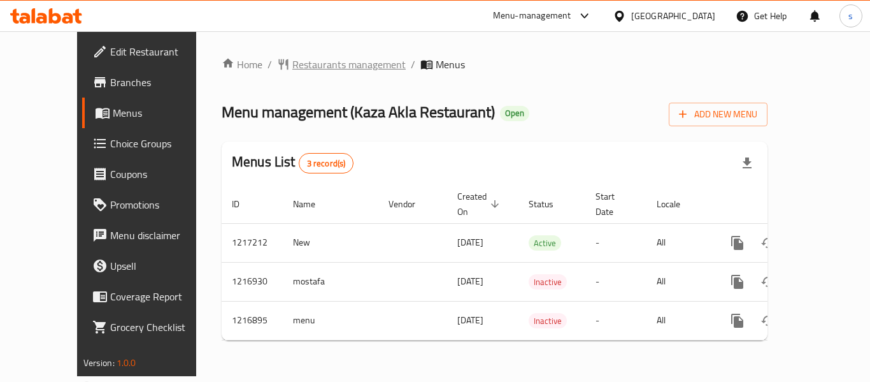
click at [326, 72] on span "Restaurants management" at bounding box center [348, 64] width 113 height 15
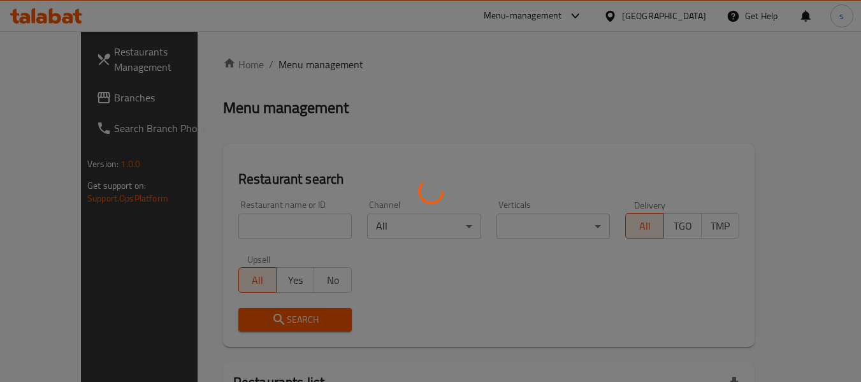
click at [323, 65] on div at bounding box center [430, 191] width 861 height 382
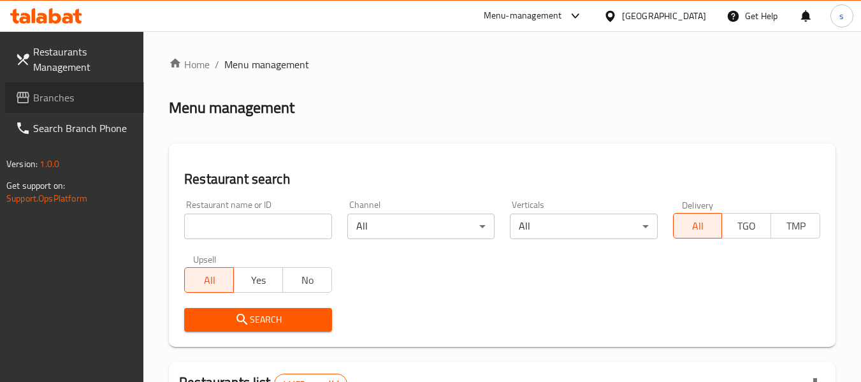
click at [115, 101] on span "Branches" at bounding box center [83, 97] width 101 height 15
